Goal: Transaction & Acquisition: Purchase product/service

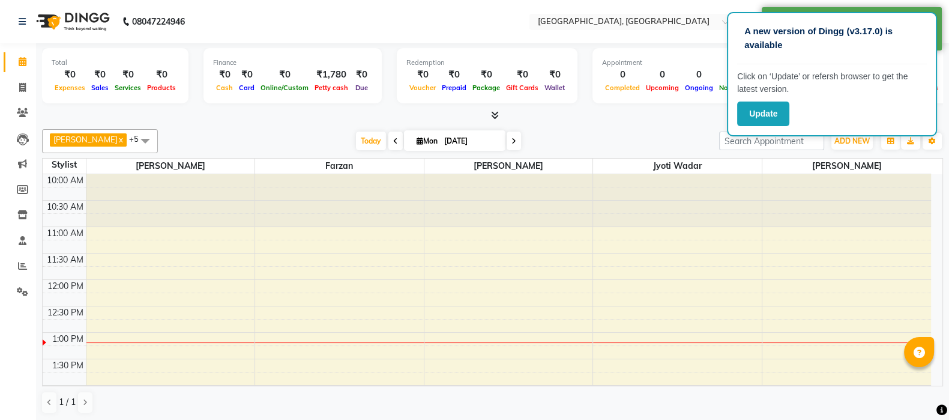
click at [768, 121] on button "Update" at bounding box center [763, 113] width 52 height 25
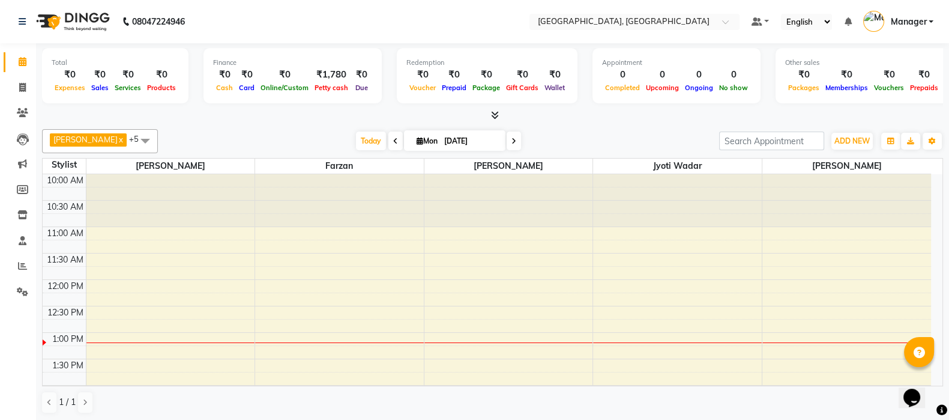
click at [358, 144] on span "Today" at bounding box center [371, 140] width 30 height 19
click at [859, 133] on button "ADD NEW Toggle Dropdown" at bounding box center [851, 141] width 41 height 17
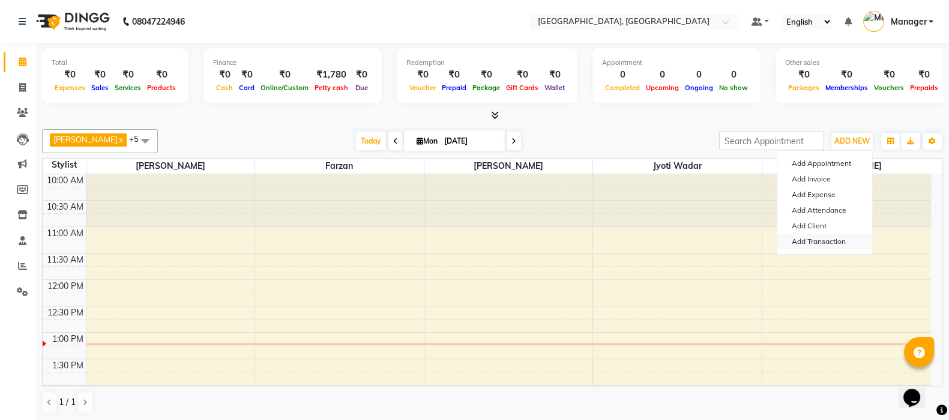
click at [825, 244] on link "Add Transaction" at bounding box center [824, 241] width 95 height 16
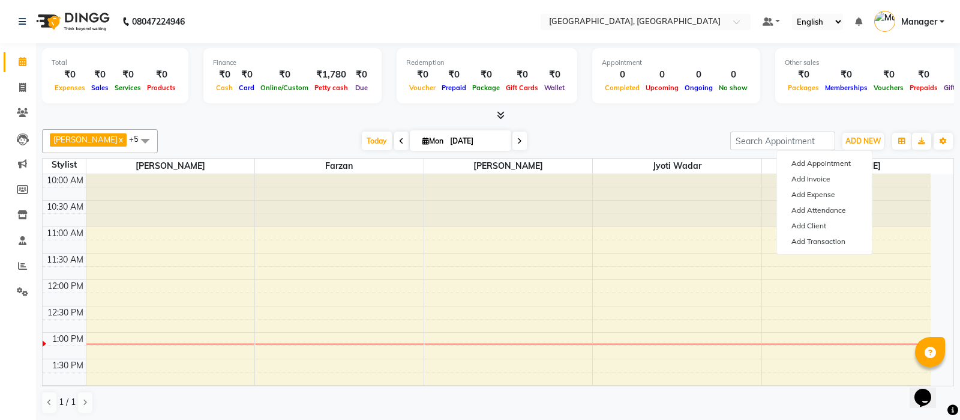
select select "direct"
select select
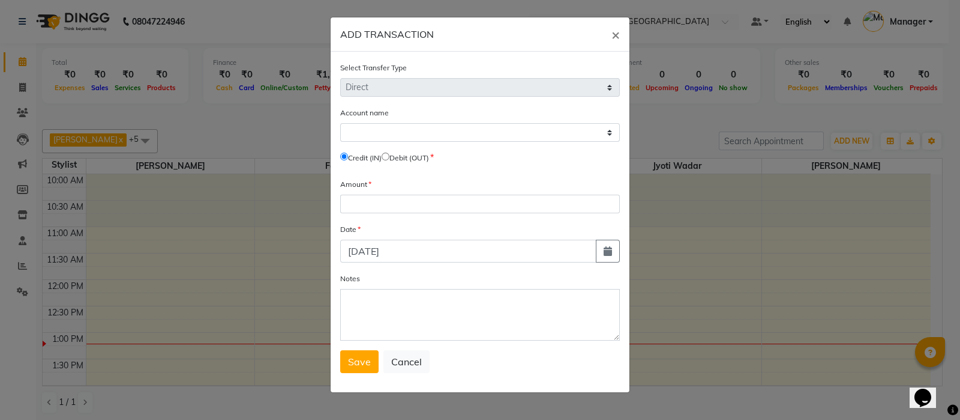
click at [390, 160] on input "radio" at bounding box center [386, 156] width 8 height 8
radio input "true"
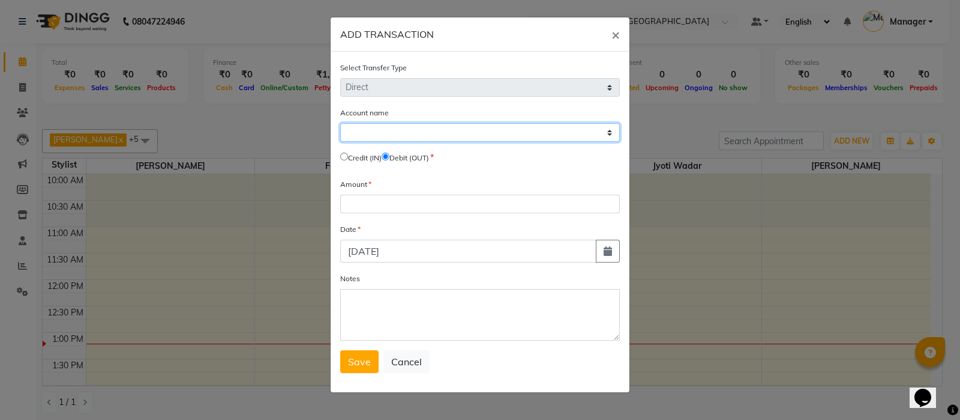
click at [426, 136] on select "Select [PERSON_NAME] Cash Default Account" at bounding box center [480, 132] width 280 height 19
select select "6882"
click at [340, 124] on select "Select [PERSON_NAME] Cash Default Account" at bounding box center [480, 132] width 280 height 19
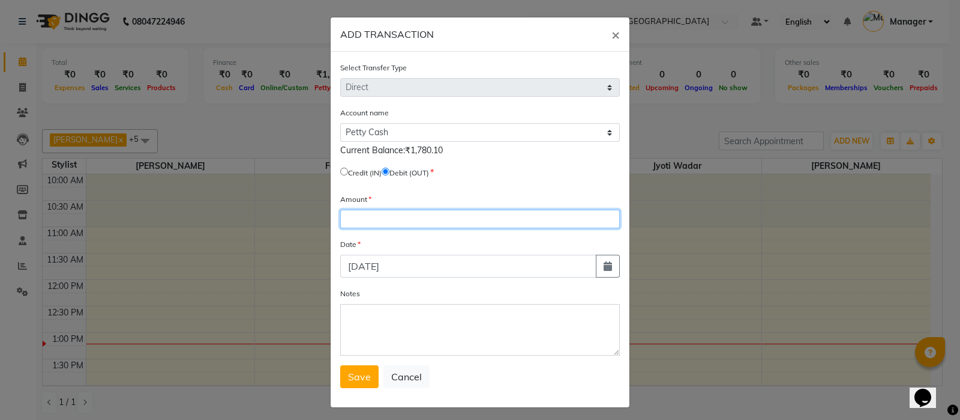
click at [408, 217] on input "number" at bounding box center [480, 218] width 280 height 19
type input "270"
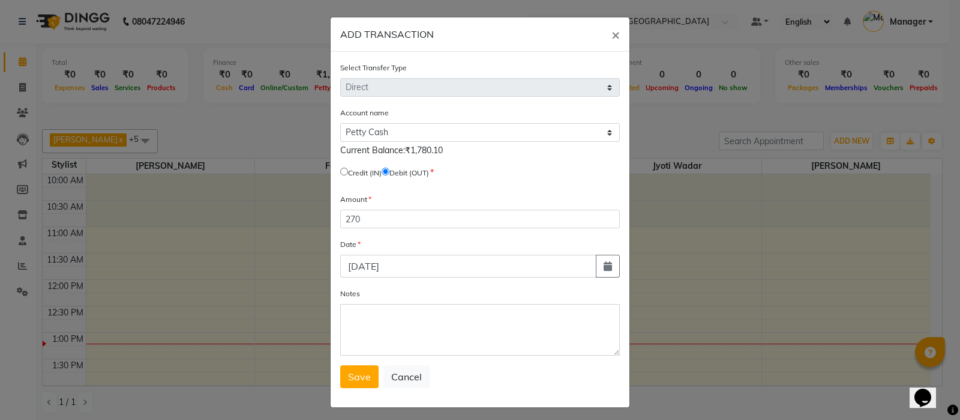
click at [355, 373] on button "Save" at bounding box center [359, 376] width 38 height 23
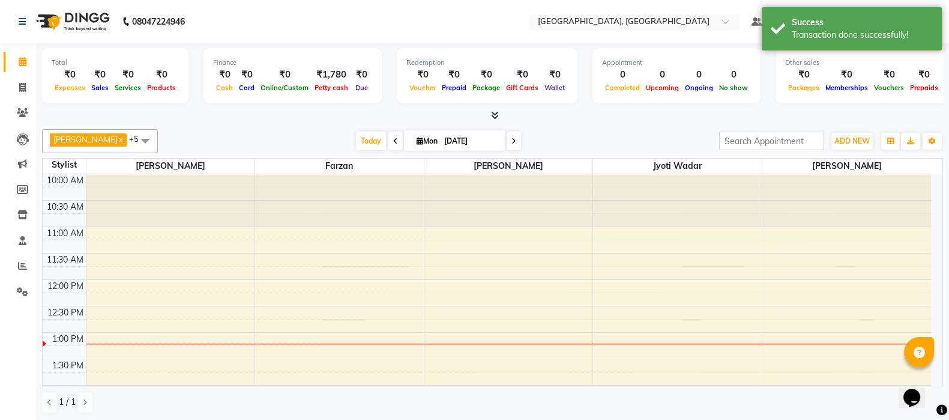
drag, startPoint x: 342, startPoint y: 136, endPoint x: 353, endPoint y: 136, distance: 10.8
click at [355, 136] on div "[DATE] [DATE]" at bounding box center [438, 141] width 167 height 18
click at [356, 136] on span "Today" at bounding box center [371, 140] width 30 height 19
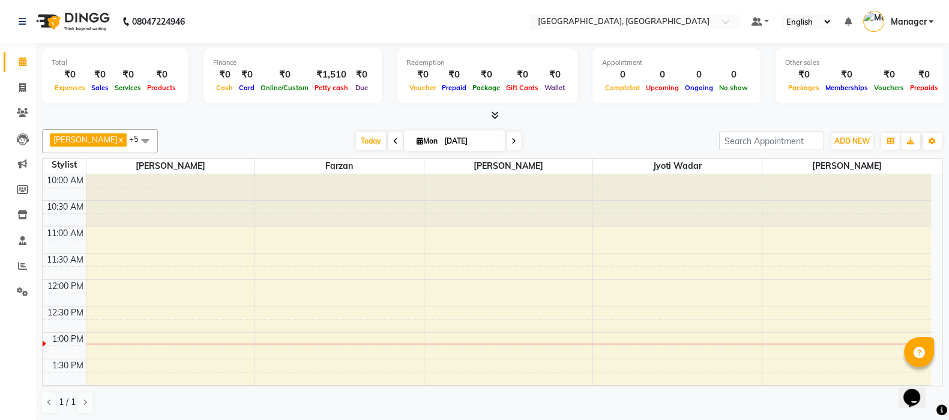
click at [359, 141] on span "Today" at bounding box center [371, 140] width 30 height 19
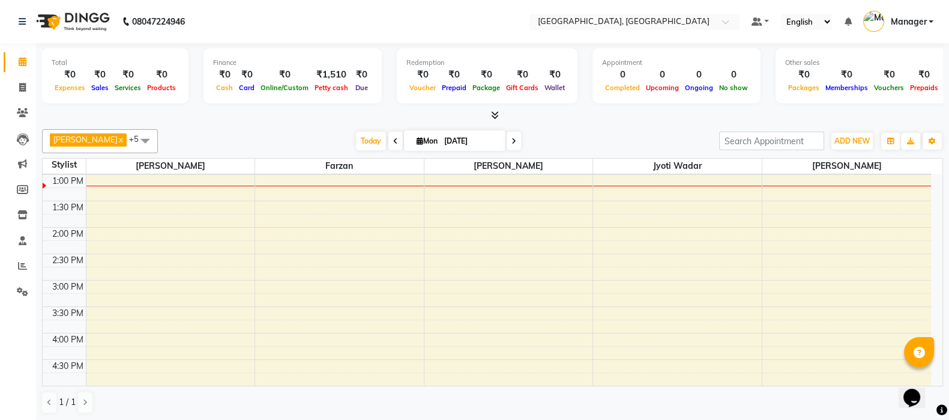
click at [135, 138] on span at bounding box center [145, 140] width 24 height 23
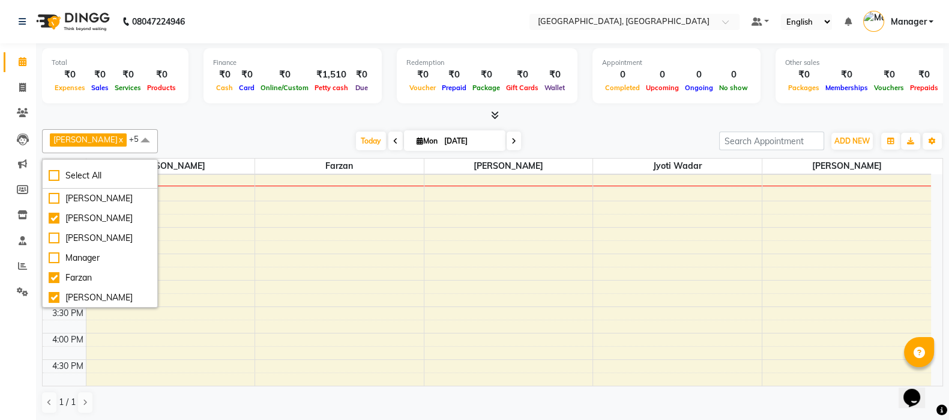
click at [44, 178] on li "Select All" at bounding box center [100, 175] width 115 height 25
checkbox input "true"
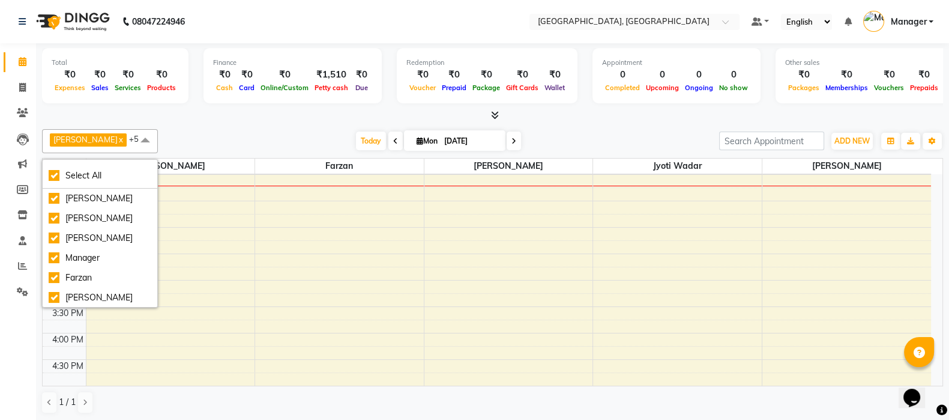
checkbox input "true"
click at [52, 199] on div "[PERSON_NAME]" at bounding box center [100, 198] width 103 height 13
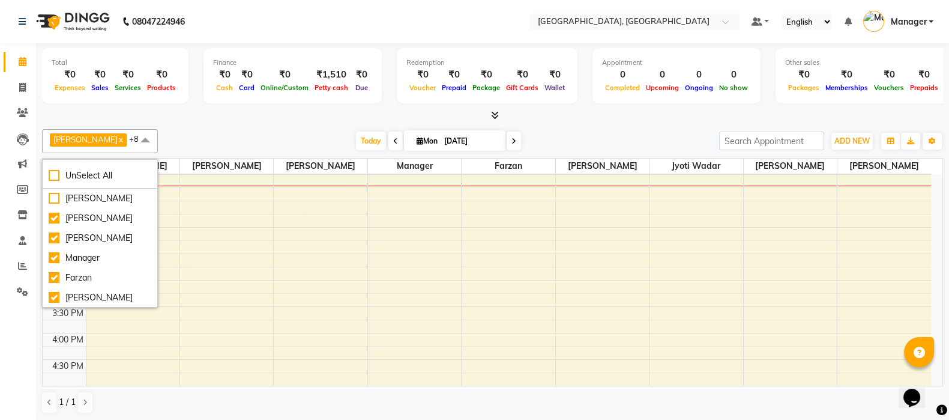
checkbox input "false"
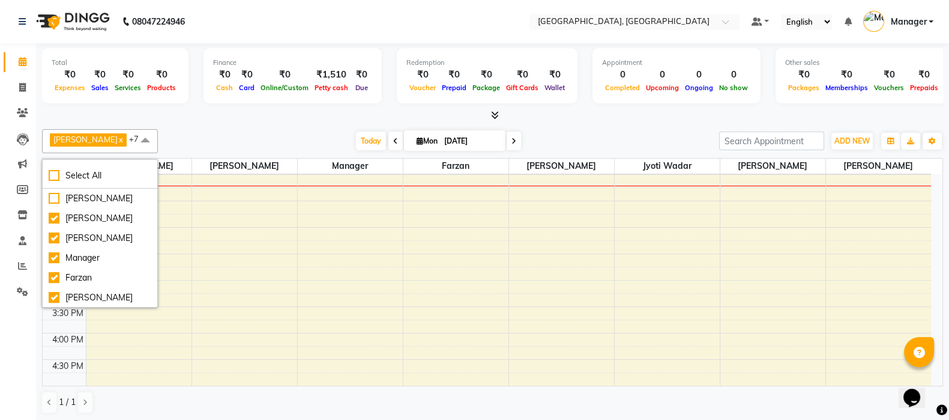
click at [55, 228] on li "[PERSON_NAME]" at bounding box center [100, 218] width 115 height 20
checkbox input "false"
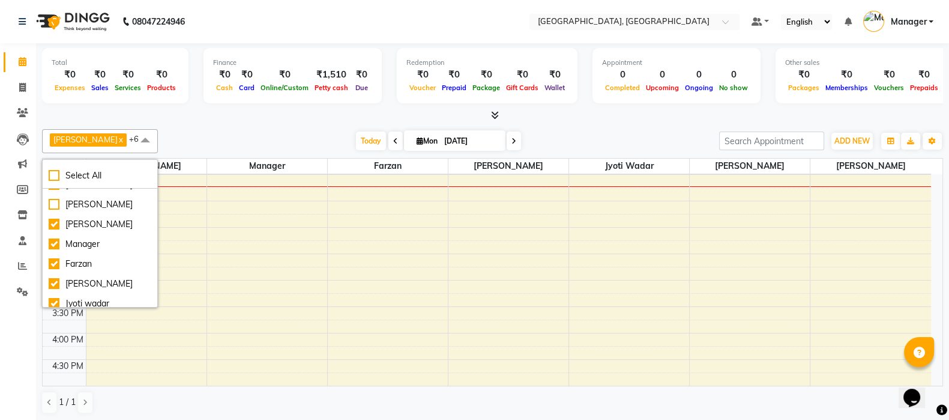
scroll to position [72, 0]
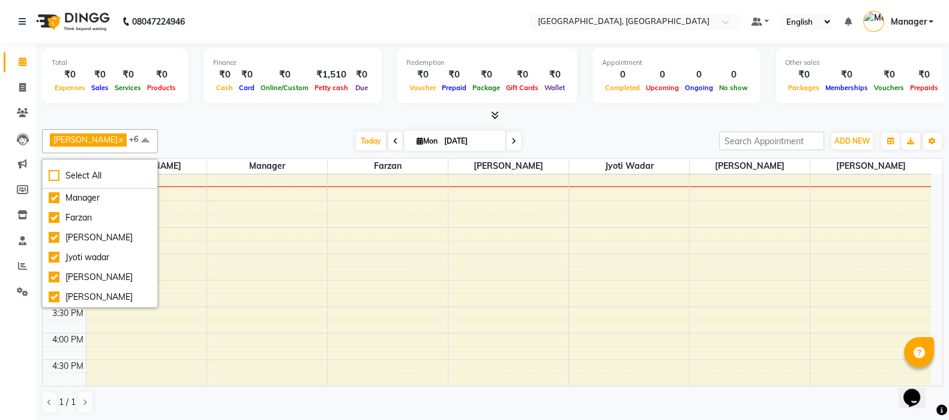
click at [52, 294] on div "[PERSON_NAME]" at bounding box center [100, 296] width 103 height 13
checkbox input "false"
click at [49, 271] on div "[PERSON_NAME]" at bounding box center [100, 277] width 103 height 13
checkbox input "false"
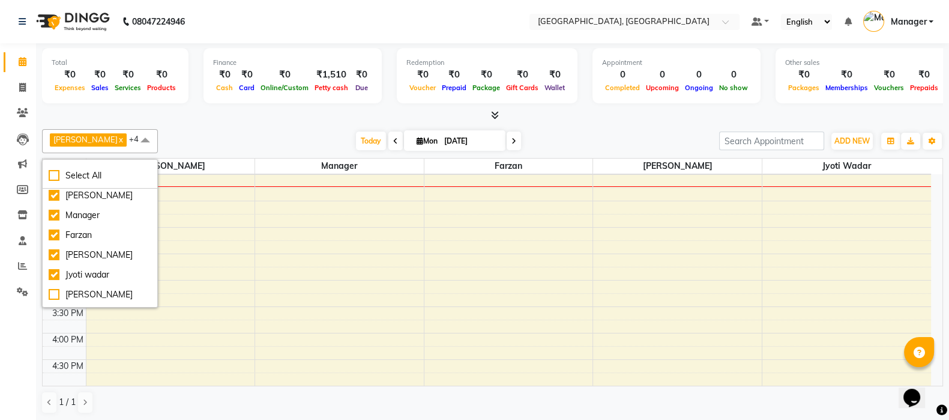
scroll to position [42, 0]
click at [51, 218] on div "Manager" at bounding box center [100, 215] width 103 height 13
checkbox input "false"
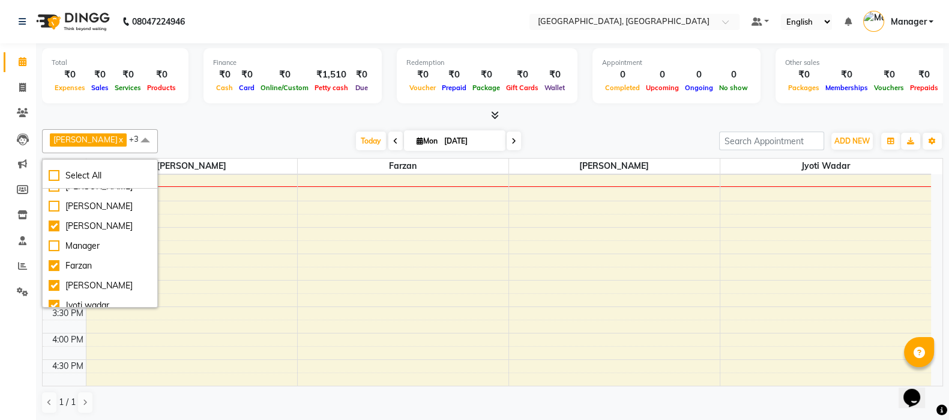
click at [212, 121] on div "Total ₹0 Expenses ₹0 Sales ₹0 Services ₹0 Products Finance ₹0 Cash ₹0 Card ₹0 O…" at bounding box center [492, 232] width 913 height 378
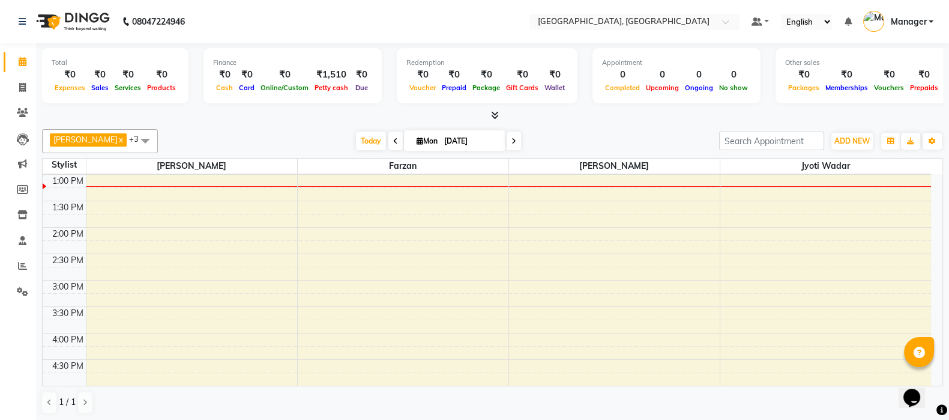
click at [357, 139] on span "Today" at bounding box center [371, 140] width 30 height 19
click at [25, 89] on icon at bounding box center [22, 87] width 7 height 9
select select "service"
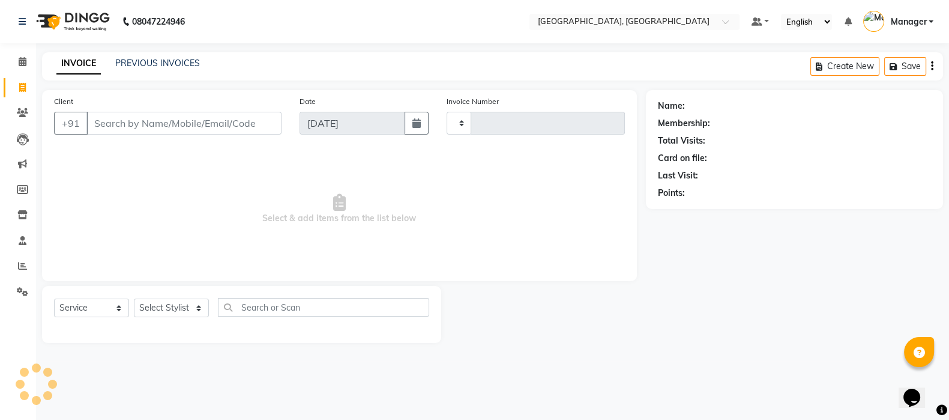
type input "1358"
select select "7742"
select select "membership"
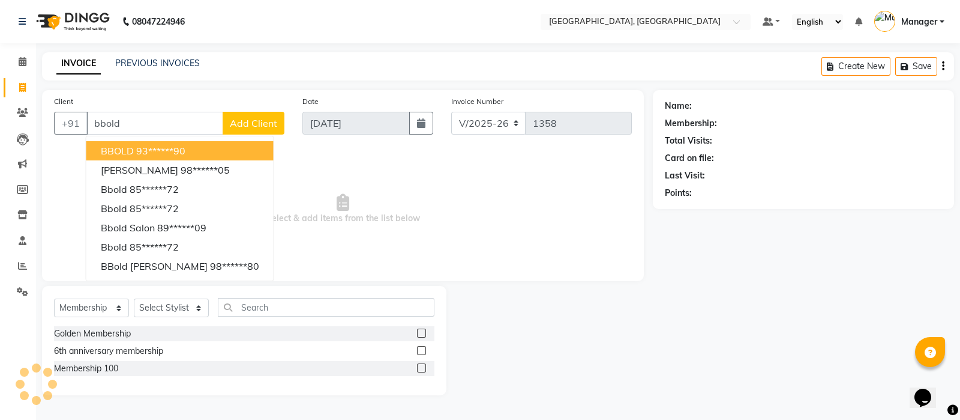
click at [122, 142] on button "BBOLD 93******90" at bounding box center [179, 150] width 187 height 19
type input "93******90"
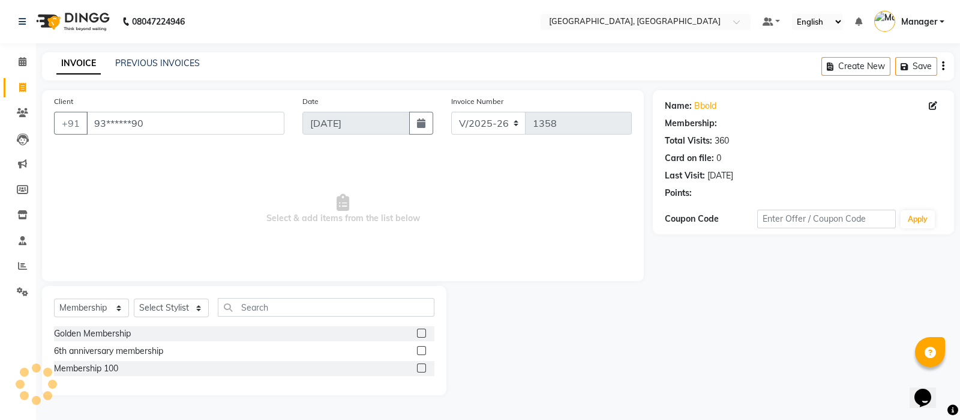
select select "1: Object"
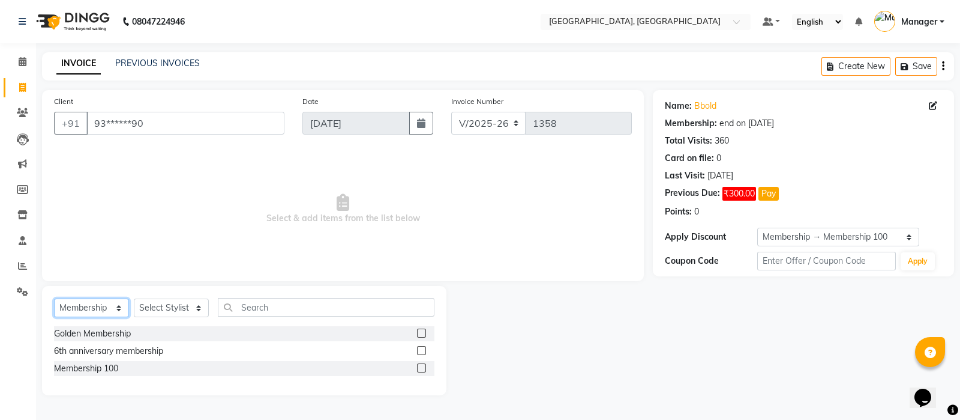
click at [93, 306] on select "Select Service Product Membership Package Voucher Prepaid Gift Card" at bounding box center [91, 307] width 75 height 19
select select "service"
click at [54, 299] on select "Select Service Product Membership Package Voucher Prepaid Gift Card" at bounding box center [91, 307] width 75 height 19
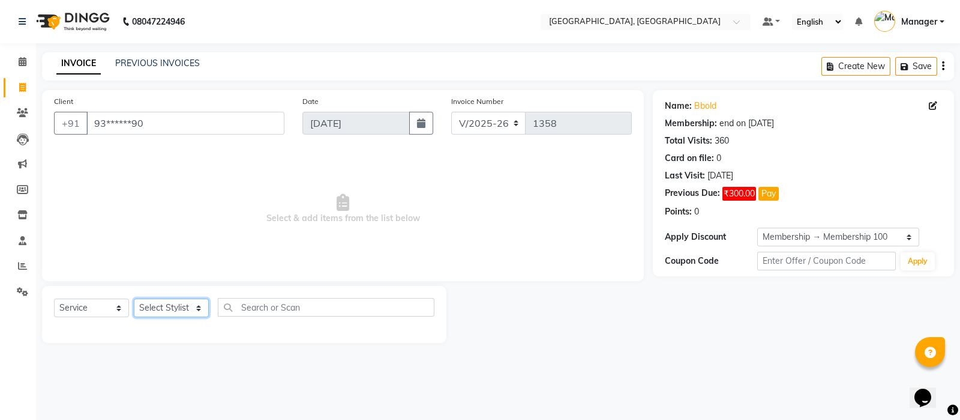
click at [173, 305] on select "Select Stylist Farzan Jyoti jaiswal Jyoti wadar Manager Meraj Ansari Rihan Qure…" at bounding box center [171, 307] width 75 height 19
select select "89923"
click at [134, 299] on select "Select Stylist Farzan Jyoti jaiswal Jyoti wadar Manager Meraj Ansari Rihan Qure…" at bounding box center [171, 307] width 75 height 19
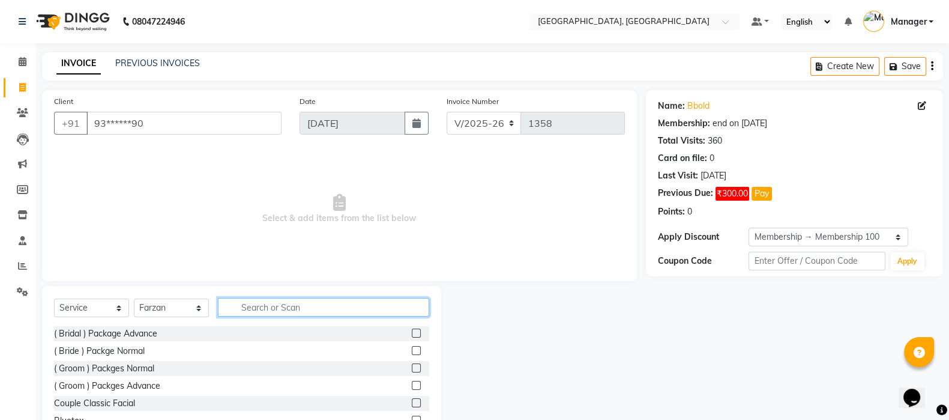
click at [312, 307] on input "text" at bounding box center [323, 307] width 211 height 19
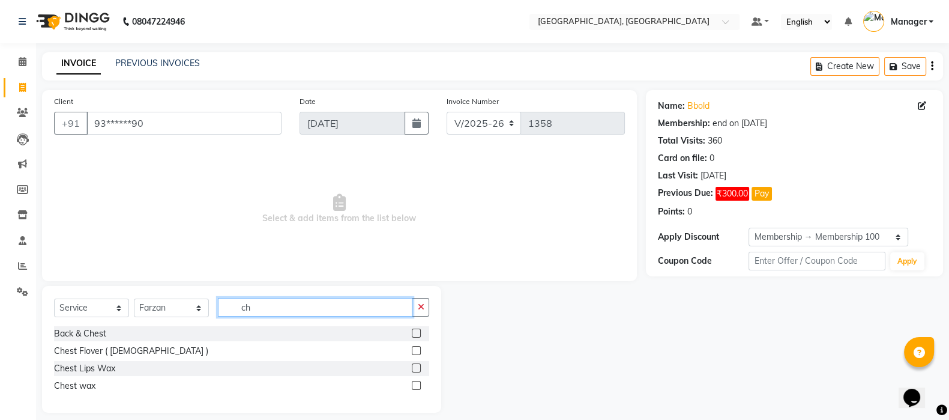
type input "c"
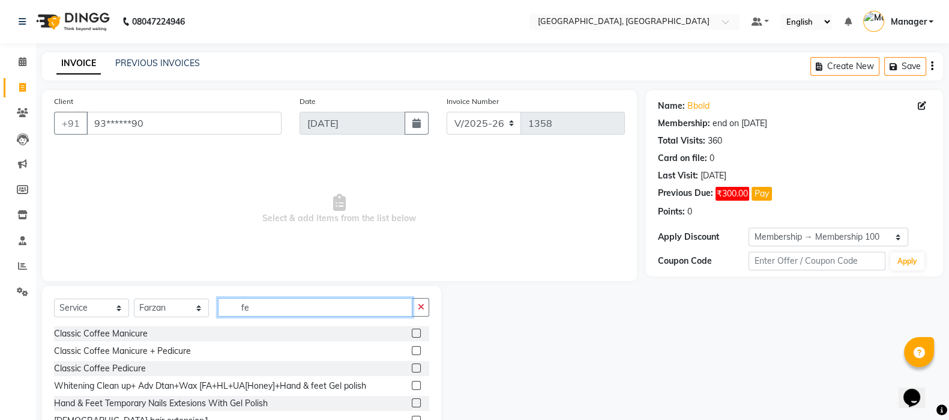
scroll to position [88, 0]
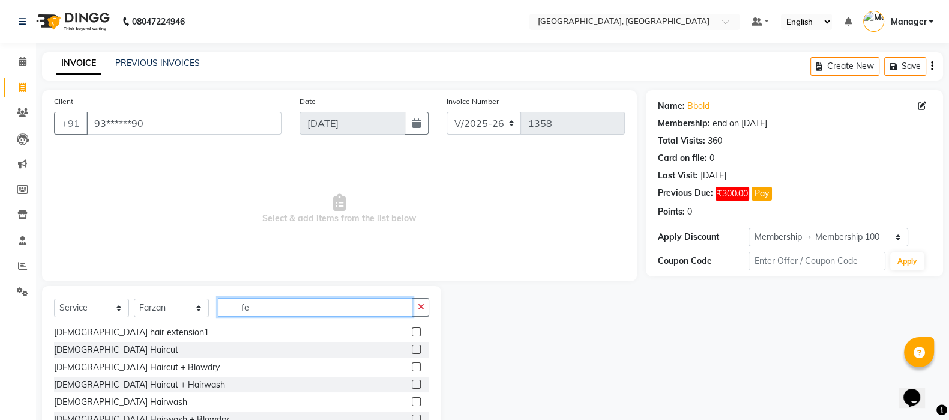
type input "fe"
click at [412, 352] on label at bounding box center [416, 349] width 9 height 9
click at [412, 352] on input "checkbox" at bounding box center [416, 350] width 8 height 8
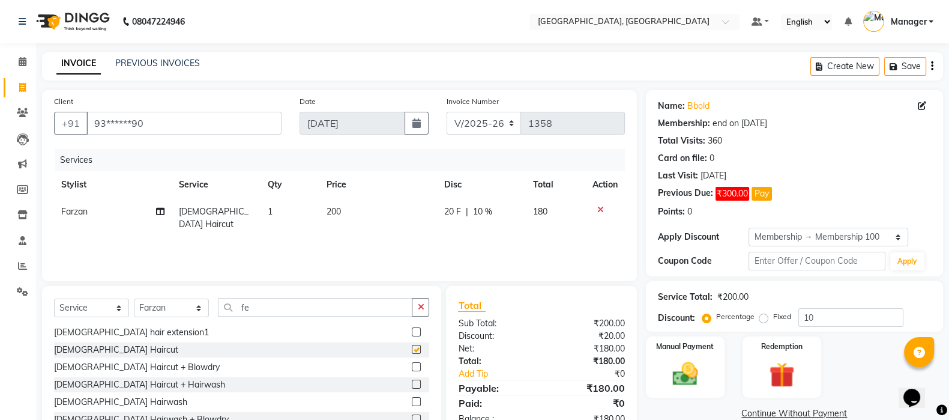
checkbox input "false"
click at [777, 229] on select "Select Membership → Membership 100" at bounding box center [828, 236] width 160 height 19
select select "0:"
click at [748, 227] on select "Select Membership → Membership 100" at bounding box center [828, 236] width 160 height 19
type input "0"
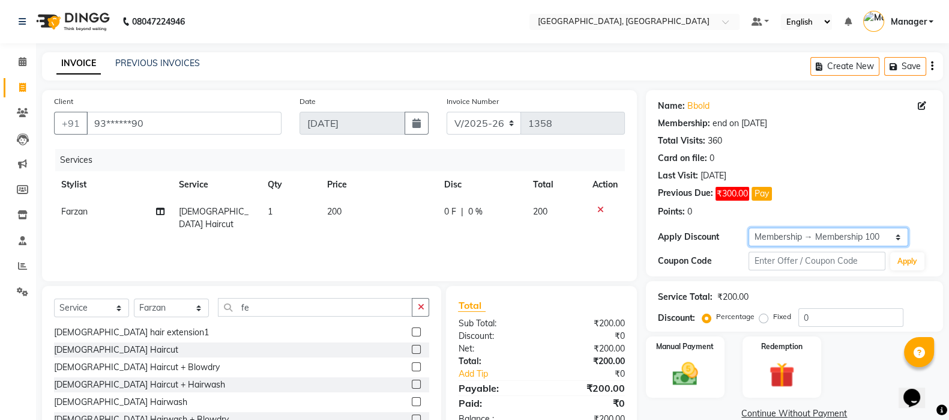
scroll to position [61, 0]
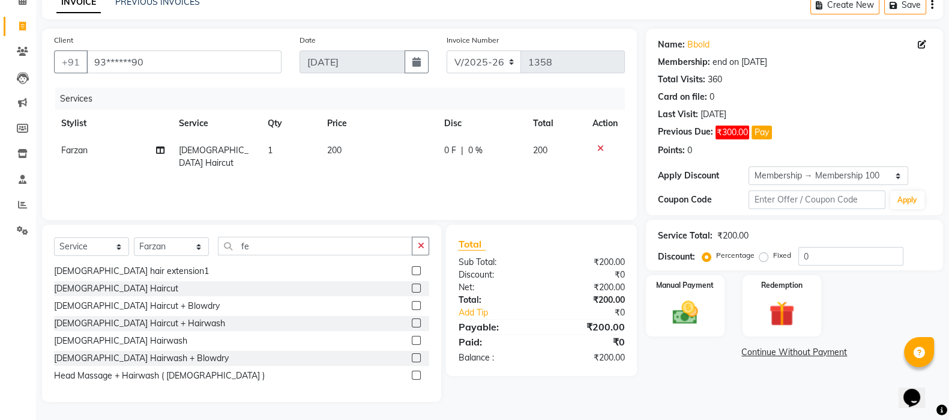
click at [714, 323] on div "Manual Payment" at bounding box center [685, 305] width 79 height 61
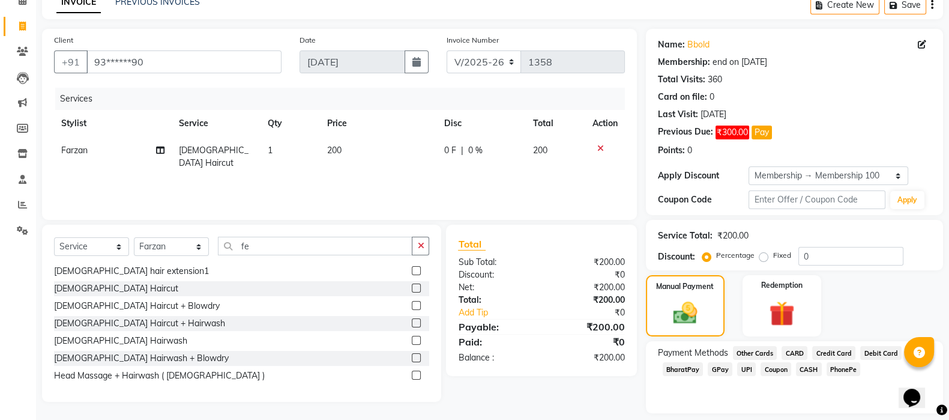
click at [798, 366] on span "CASH" at bounding box center [809, 369] width 26 height 14
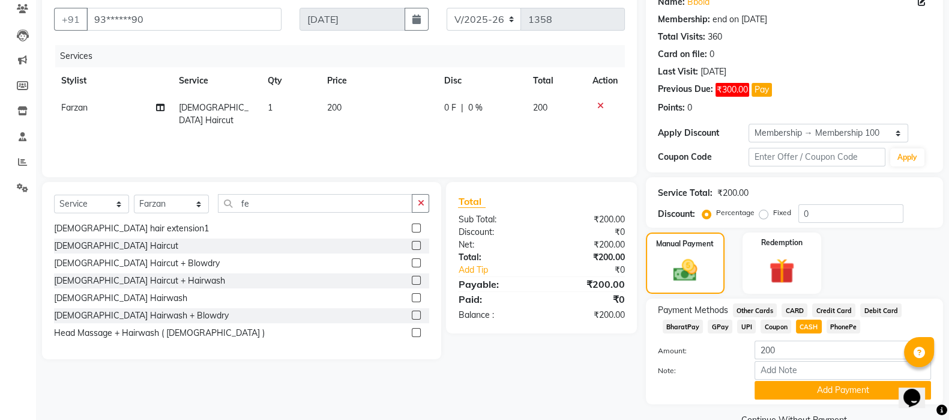
scroll to position [131, 0]
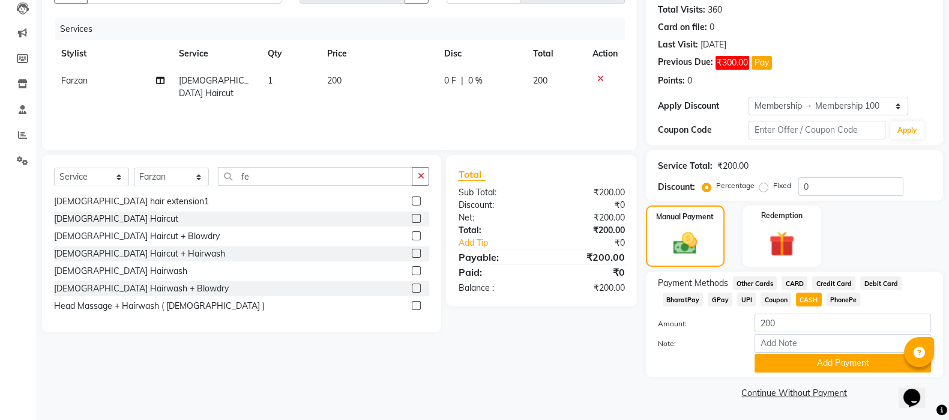
click at [831, 367] on button "Add Payment" at bounding box center [842, 363] width 176 height 19
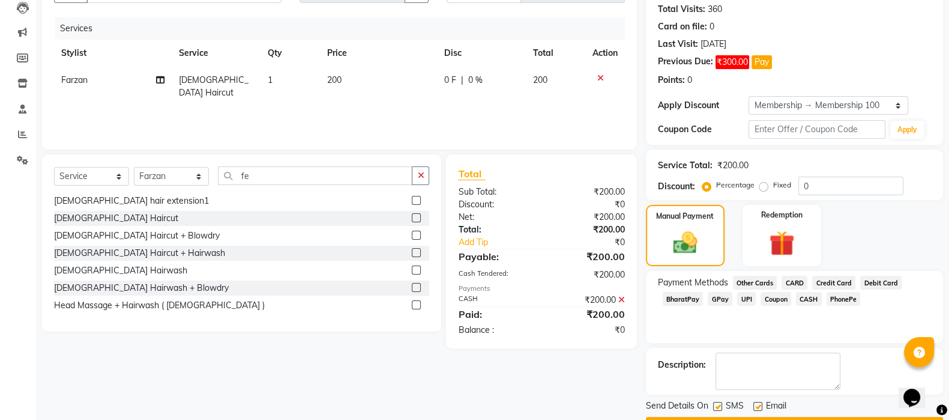
scroll to position [164, 0]
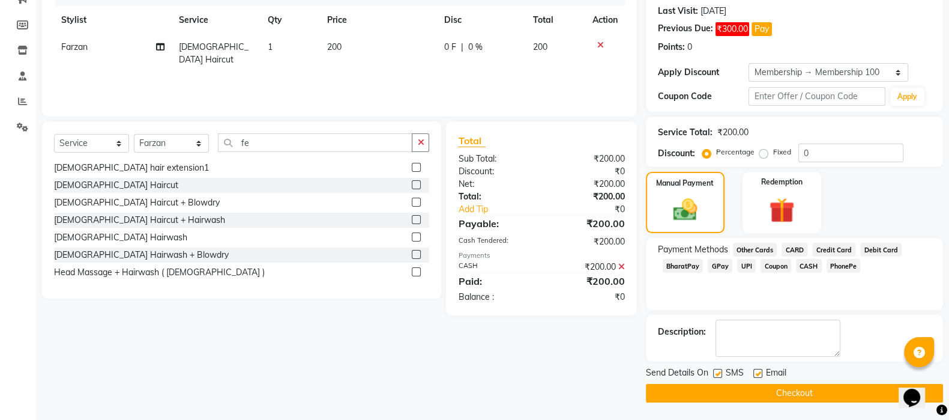
click at [851, 399] on button "Checkout" at bounding box center [794, 393] width 297 height 19
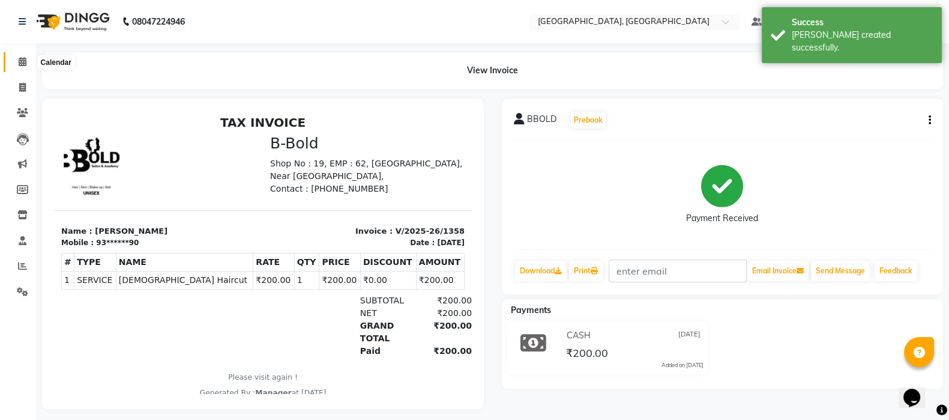
click at [32, 64] on span at bounding box center [22, 62] width 21 height 14
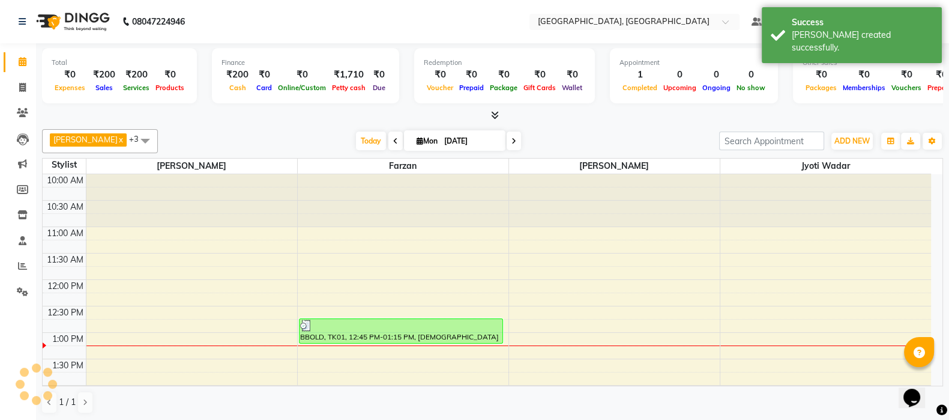
scroll to position [158, 0]
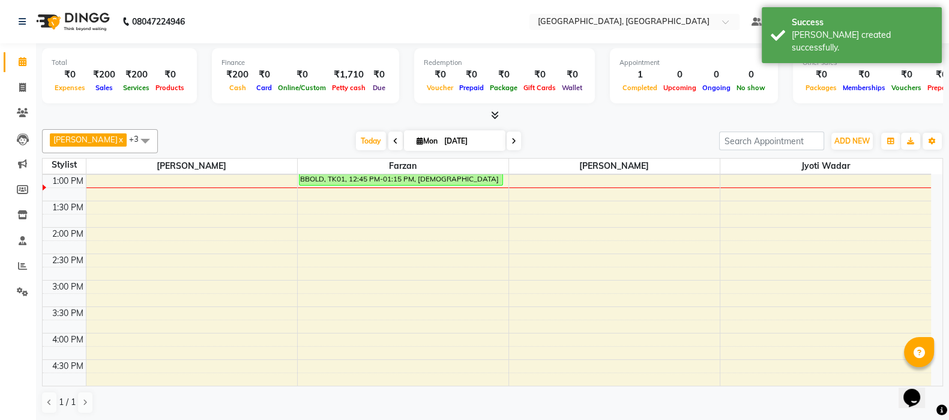
click at [360, 139] on span "Today" at bounding box center [371, 140] width 30 height 19
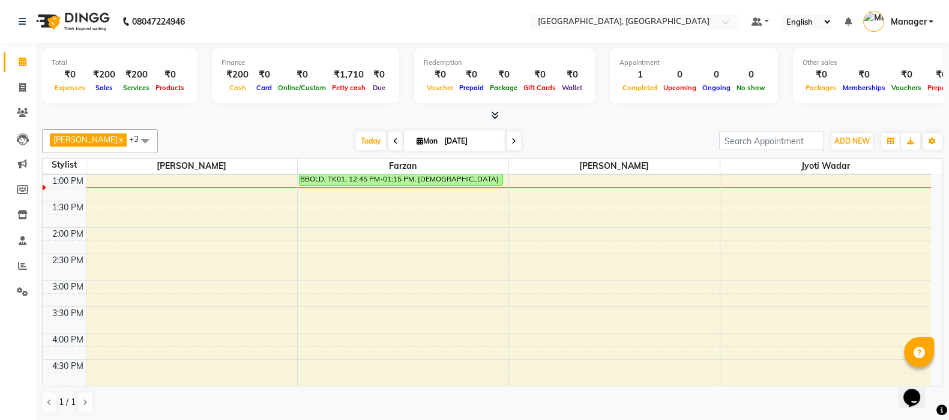
click at [356, 134] on span "Today" at bounding box center [371, 140] width 30 height 19
click at [367, 134] on span "Today" at bounding box center [371, 140] width 30 height 19
click at [356, 142] on span "Today" at bounding box center [371, 140] width 30 height 19
click at [97, 10] on img at bounding box center [72, 22] width 82 height 34
click at [363, 140] on span "Today" at bounding box center [371, 140] width 30 height 19
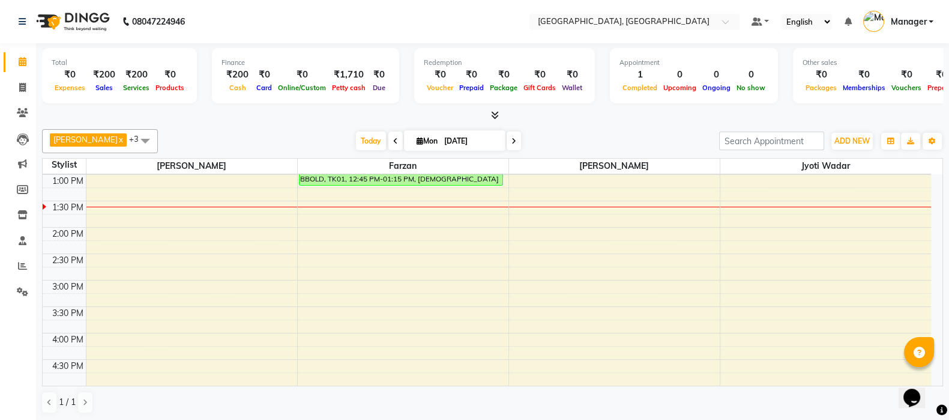
click at [366, 137] on span "Today" at bounding box center [371, 140] width 30 height 19
click at [272, 110] on div at bounding box center [492, 115] width 901 height 13
drag, startPoint x: 363, startPoint y: 153, endPoint x: 355, endPoint y: 143, distance: 12.8
click at [355, 143] on div "Sonam soni x Farzan x Jyoti jaiswal x Jyoti wadar x +3 Select All Meraj Ansari …" at bounding box center [492, 271] width 901 height 294
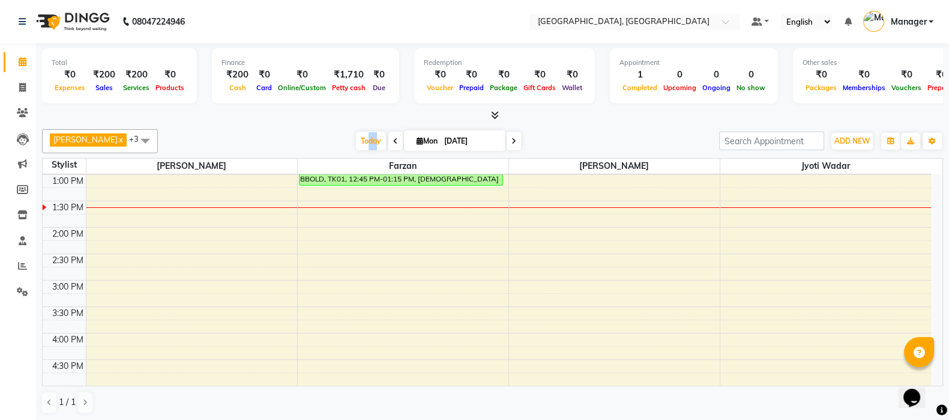
click at [356, 143] on span "Today" at bounding box center [371, 140] width 30 height 19
click at [356, 139] on span "Today" at bounding box center [371, 140] width 30 height 19
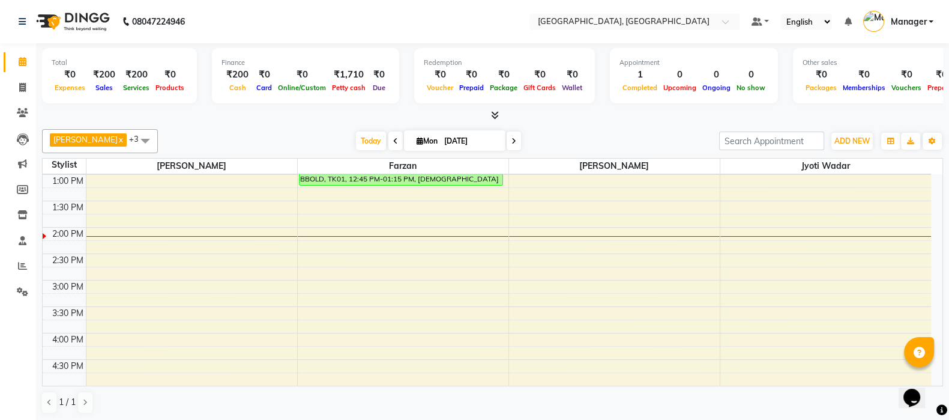
click at [363, 131] on span "Today" at bounding box center [371, 140] width 30 height 19
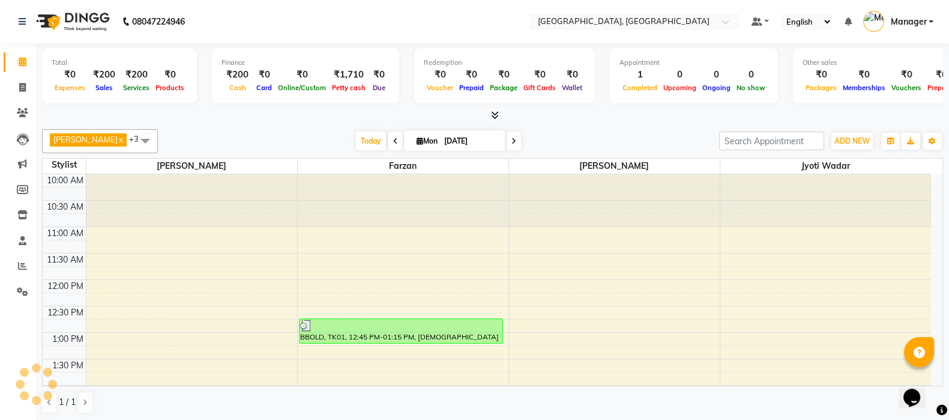
scroll to position [210, 0]
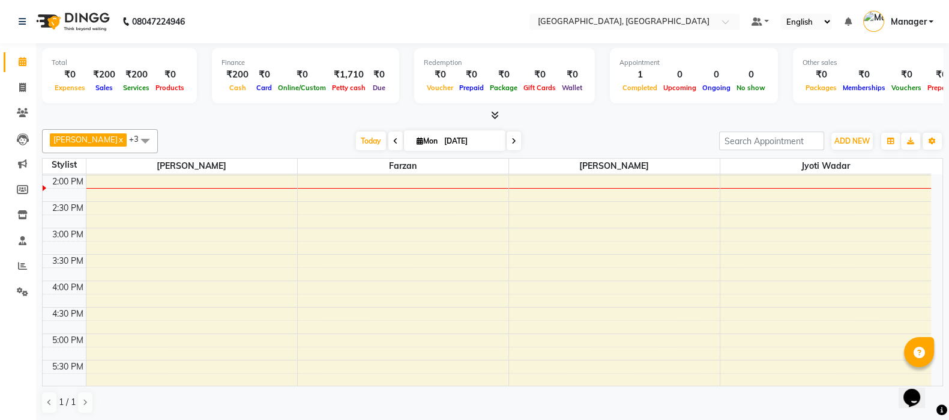
click at [363, 131] on span "Today" at bounding box center [371, 140] width 30 height 19
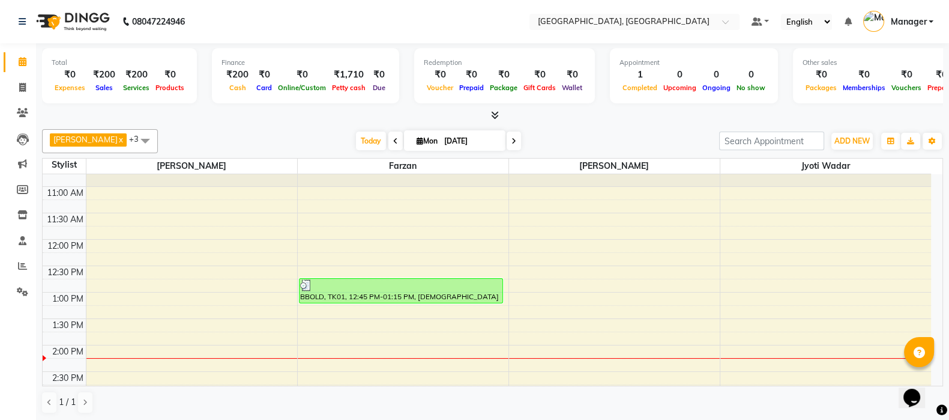
scroll to position [0, 0]
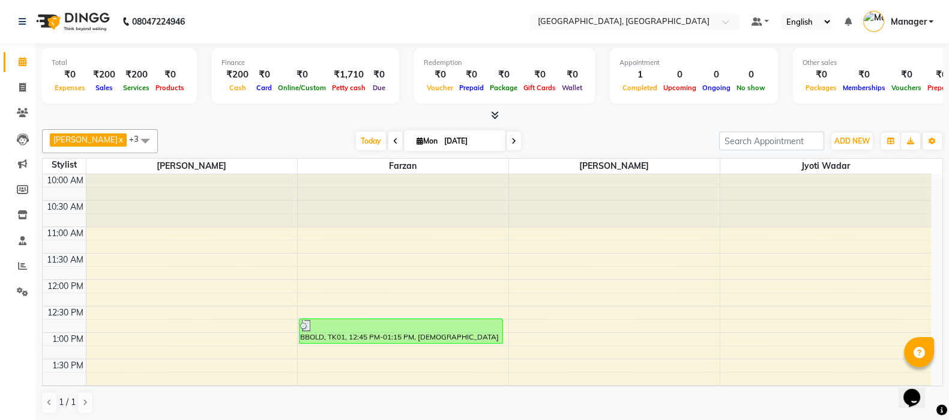
click at [133, 131] on span at bounding box center [145, 140] width 24 height 23
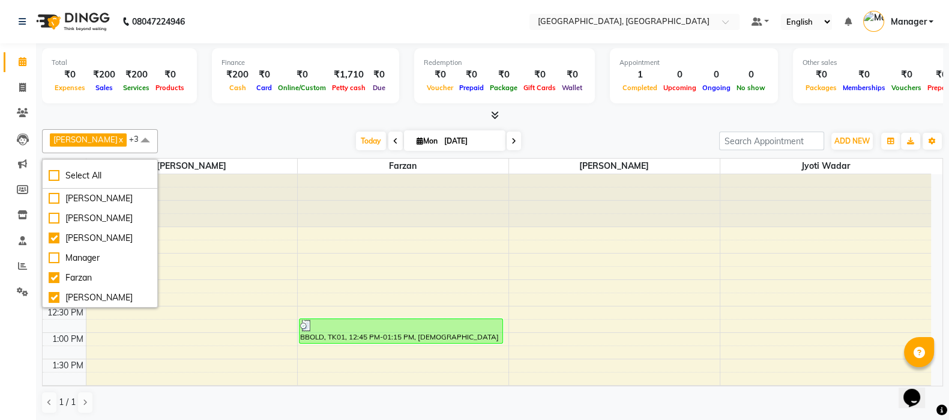
click at [51, 235] on div "[PERSON_NAME]" at bounding box center [100, 238] width 103 height 13
checkbox input "false"
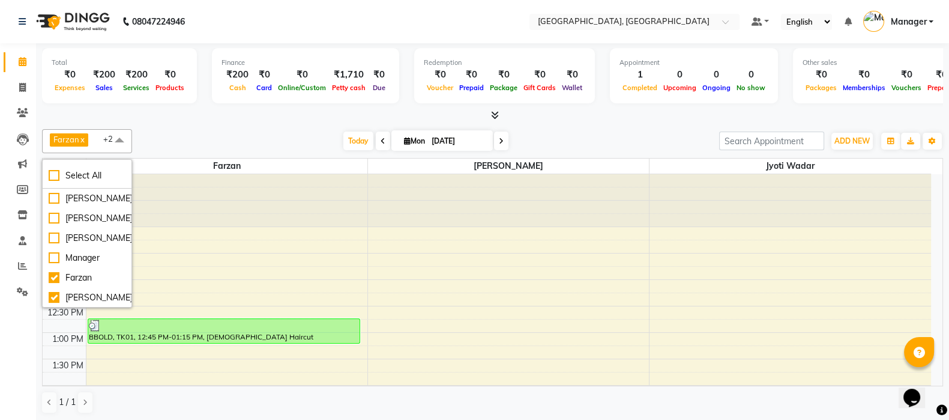
click at [274, 147] on div "[DATE] [DATE]" at bounding box center [425, 141] width 575 height 18
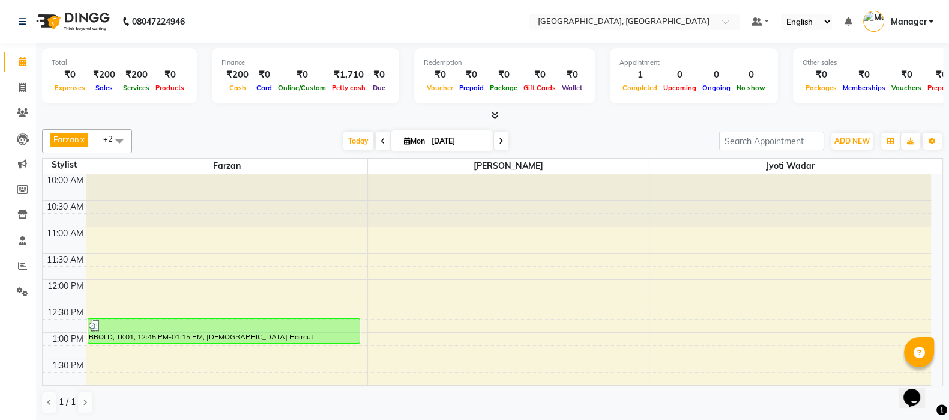
click at [358, 137] on span "Today" at bounding box center [358, 140] width 30 height 19
click at [352, 145] on span "Today" at bounding box center [358, 140] width 30 height 19
click at [930, 22] on link "Manager" at bounding box center [898, 22] width 70 height 20
click at [871, 77] on link "Sign out" at bounding box center [872, 86] width 110 height 19
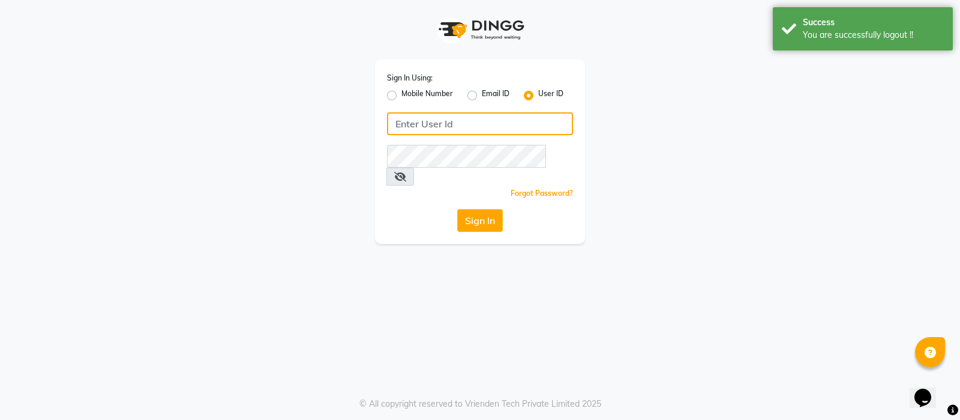
click at [484, 129] on input "Username" at bounding box center [480, 123] width 186 height 23
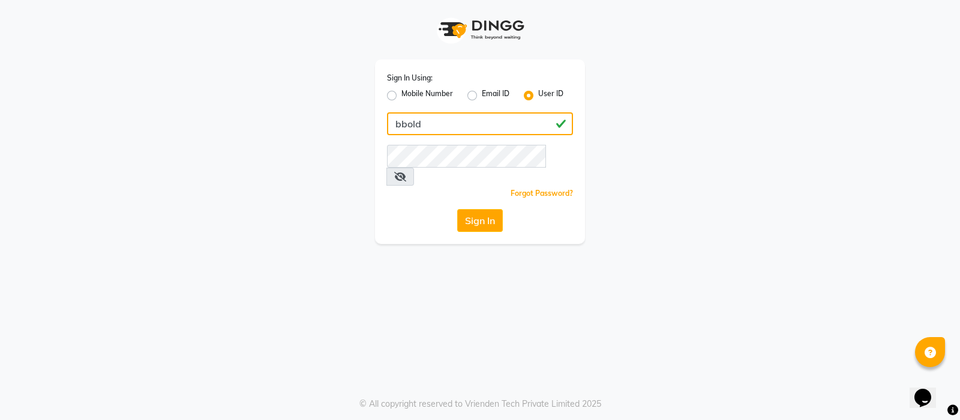
type input "bbold"
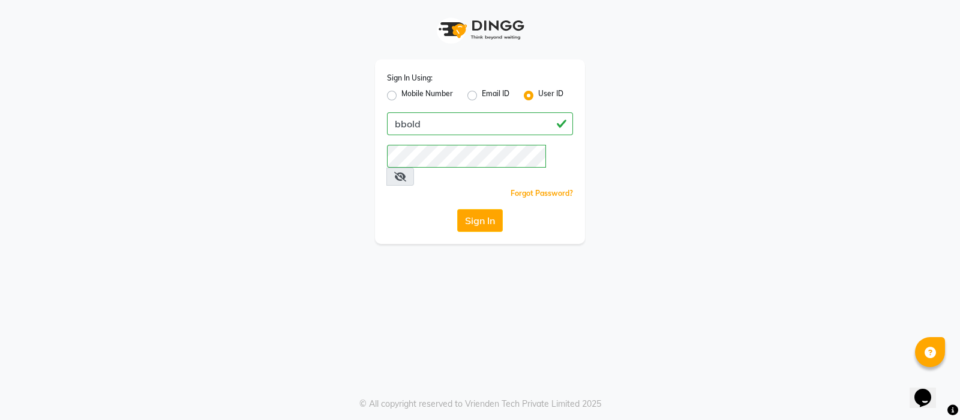
click at [414, 167] on span at bounding box center [401, 176] width 28 height 18
click at [406, 172] on icon at bounding box center [400, 177] width 12 height 10
click at [491, 209] on button "Sign In" at bounding box center [480, 220] width 46 height 23
